Goal: Share content: Share content

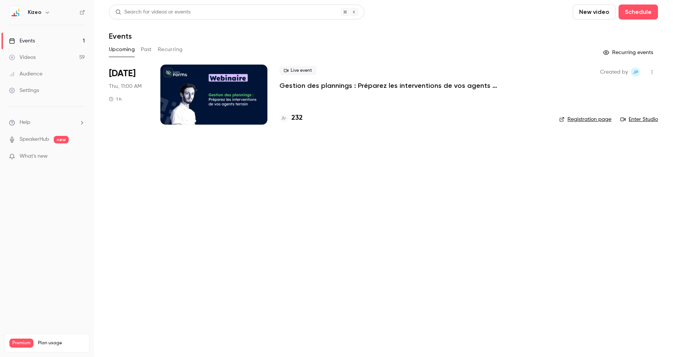
click at [49, 64] on link "Videos 59" at bounding box center [47, 57] width 94 height 17
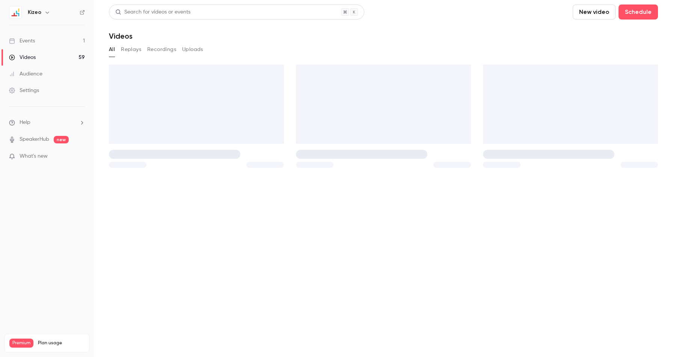
click at [128, 50] on button "Replays" at bounding box center [131, 50] width 20 height 12
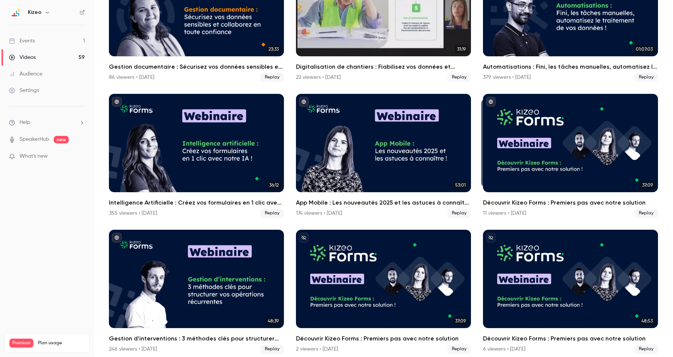
scroll to position [106, 0]
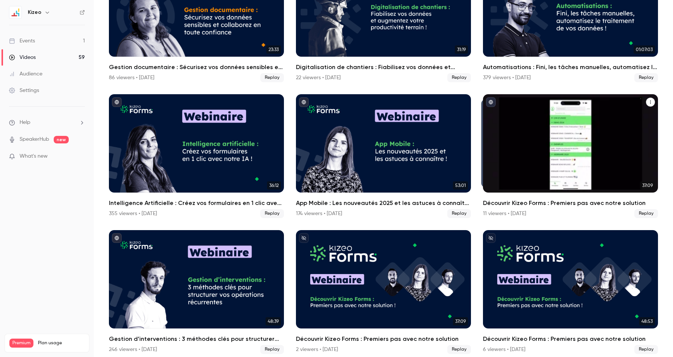
click at [619, 170] on div "Découvrir Kizeo Forms : Premiers pas avec notre solution" at bounding box center [570, 143] width 175 height 98
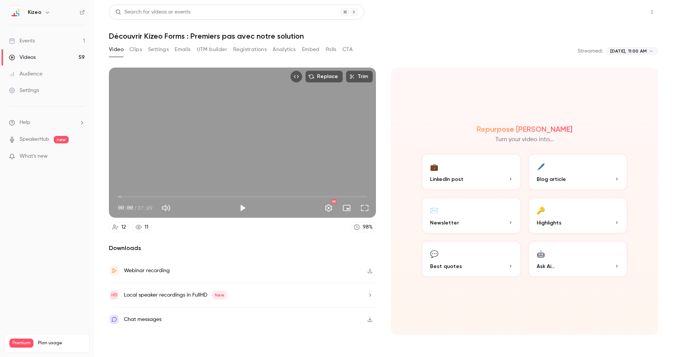
click at [620, 13] on button "Share" at bounding box center [625, 12] width 30 height 15
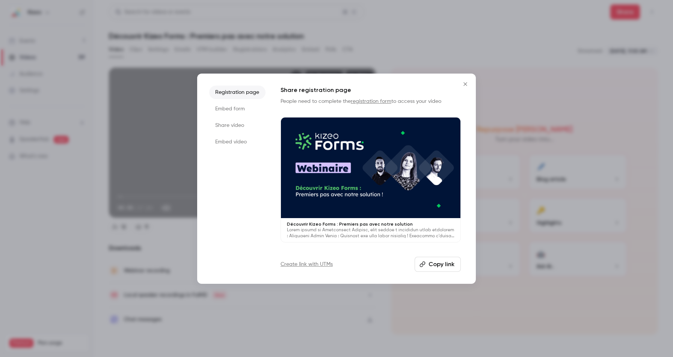
click at [238, 110] on li "Embed form" at bounding box center [237, 109] width 56 height 14
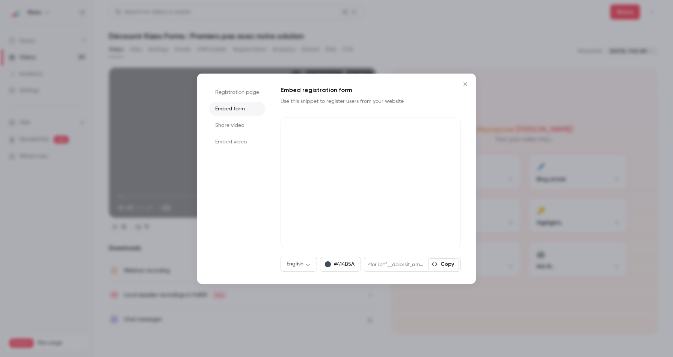
click at [238, 120] on li "Share video" at bounding box center [237, 126] width 56 height 14
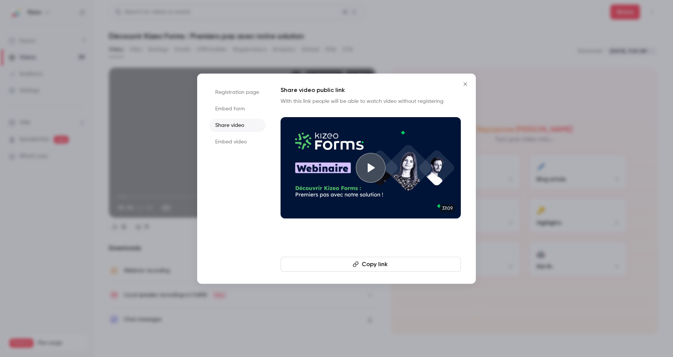
click at [347, 264] on button "Copy link" at bounding box center [370, 264] width 180 height 15
